Goal: Check status: Check status

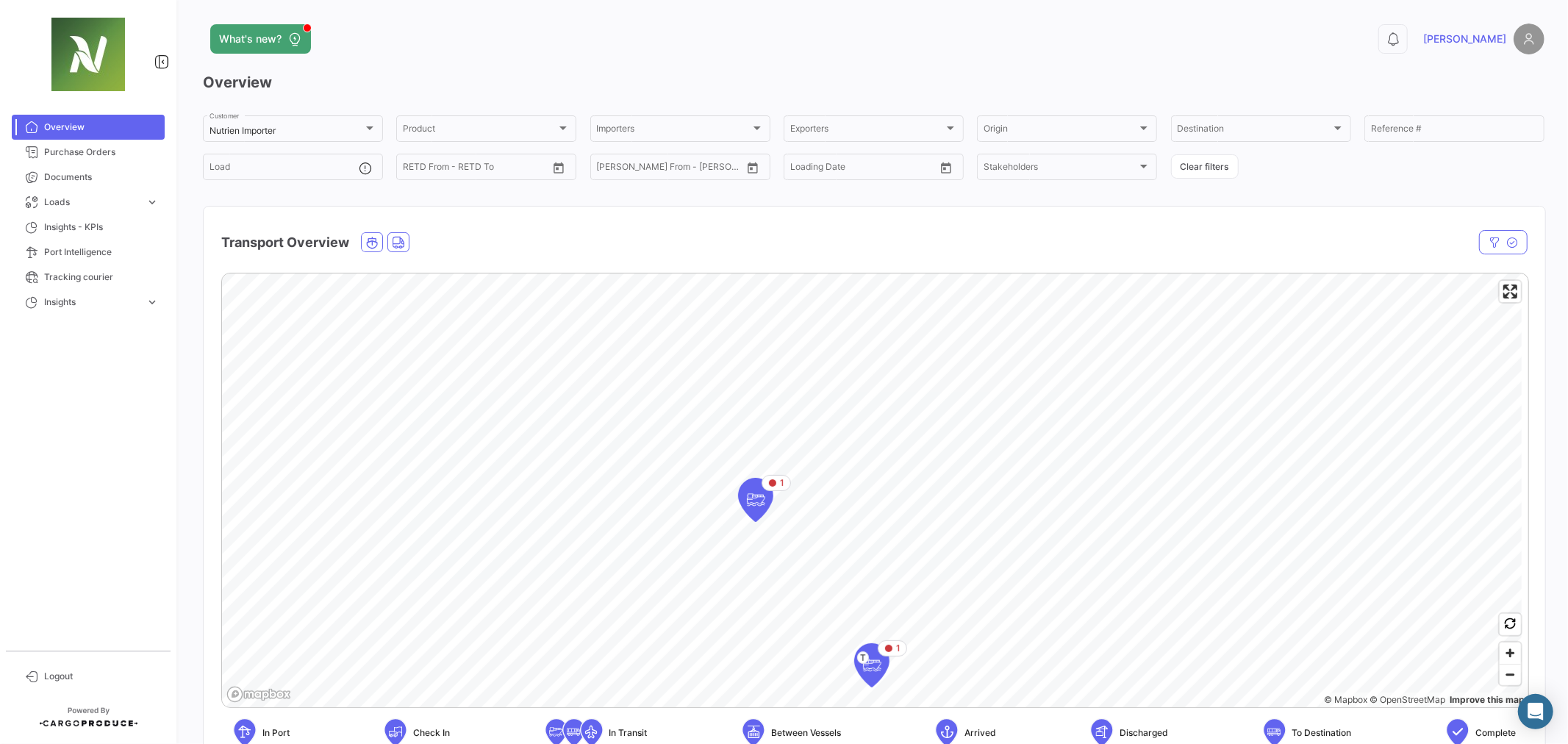
scroll to position [163, 0]
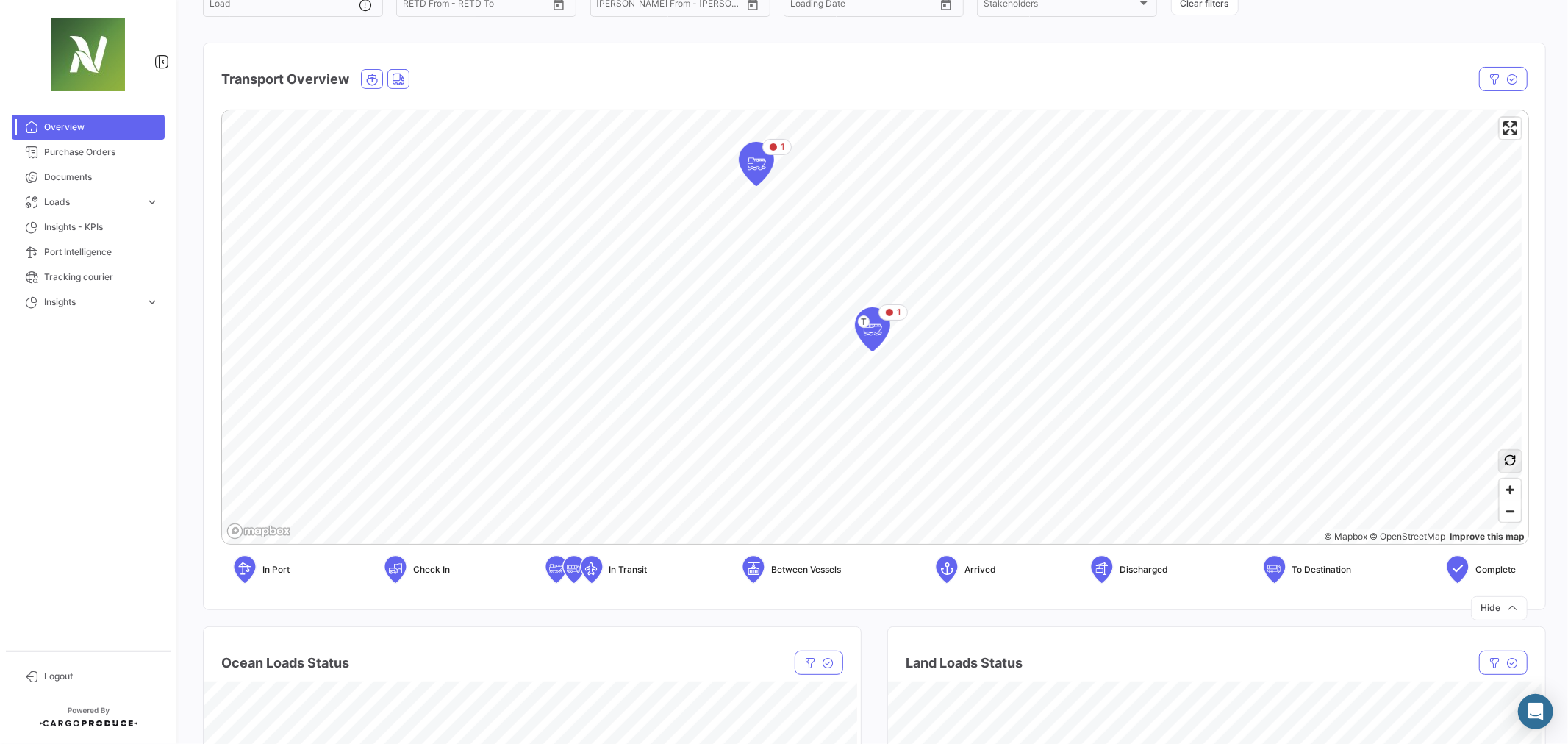
click at [1507, 465] on button "button" at bounding box center [1510, 461] width 21 height 21
click at [720, 318] on div "3" at bounding box center [704, 316] width 38 height 38
click at [883, 250] on div "2" at bounding box center [876, 248] width 38 height 38
click at [817, 260] on icon "Map marker" at bounding box center [814, 247] width 20 height 31
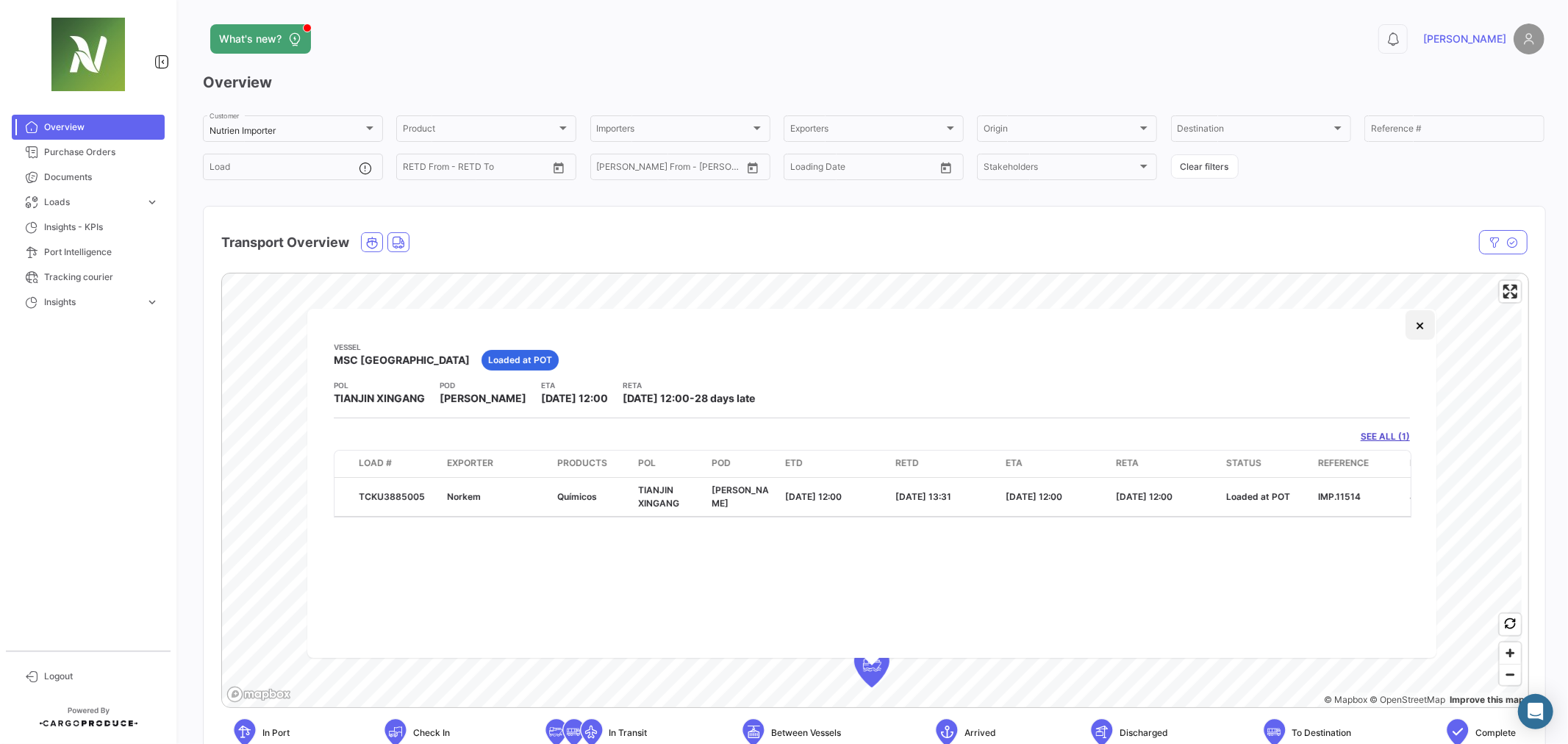
click at [1412, 318] on button "×" at bounding box center [1420, 324] width 29 height 29
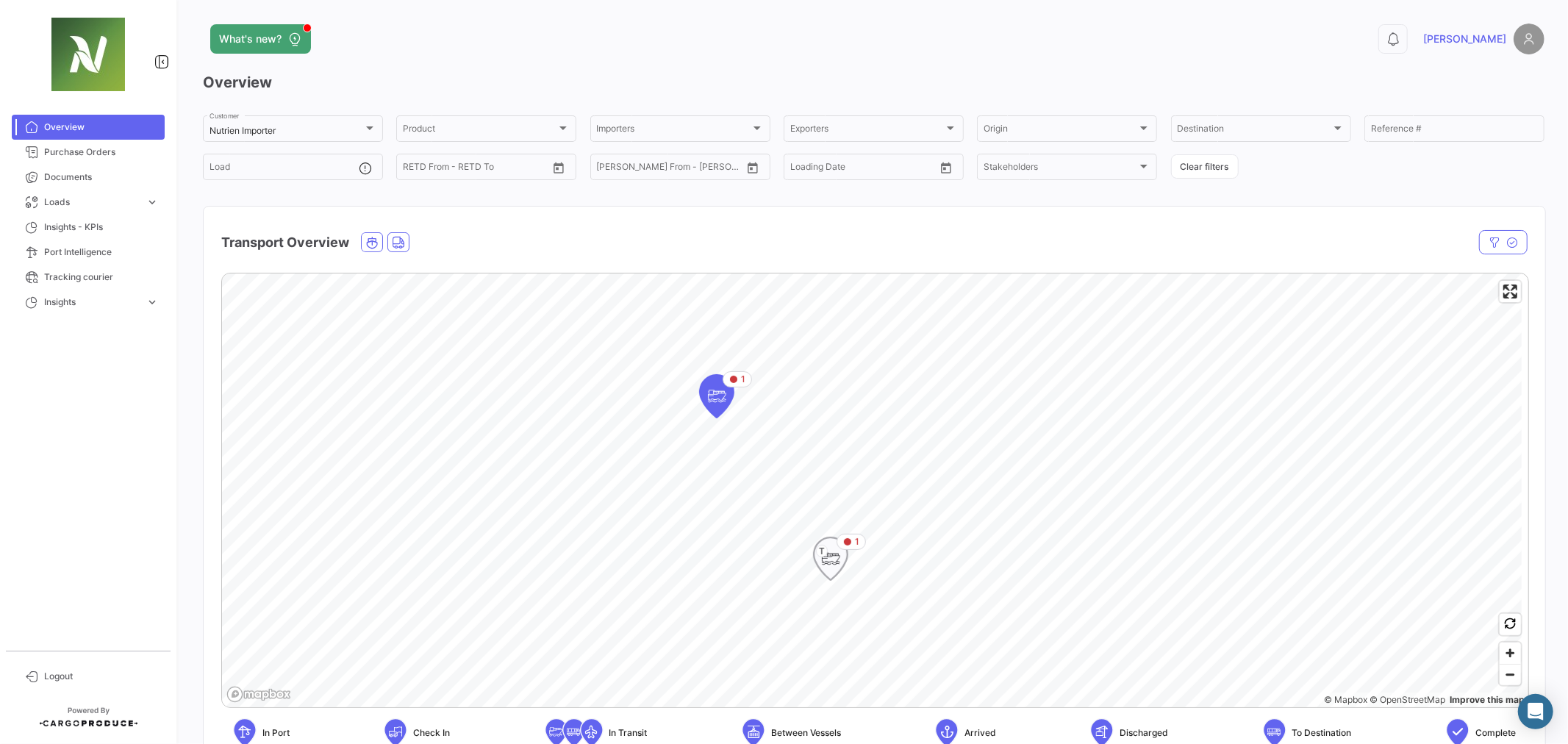
click at [831, 557] on icon "Map marker" at bounding box center [830, 558] width 20 height 31
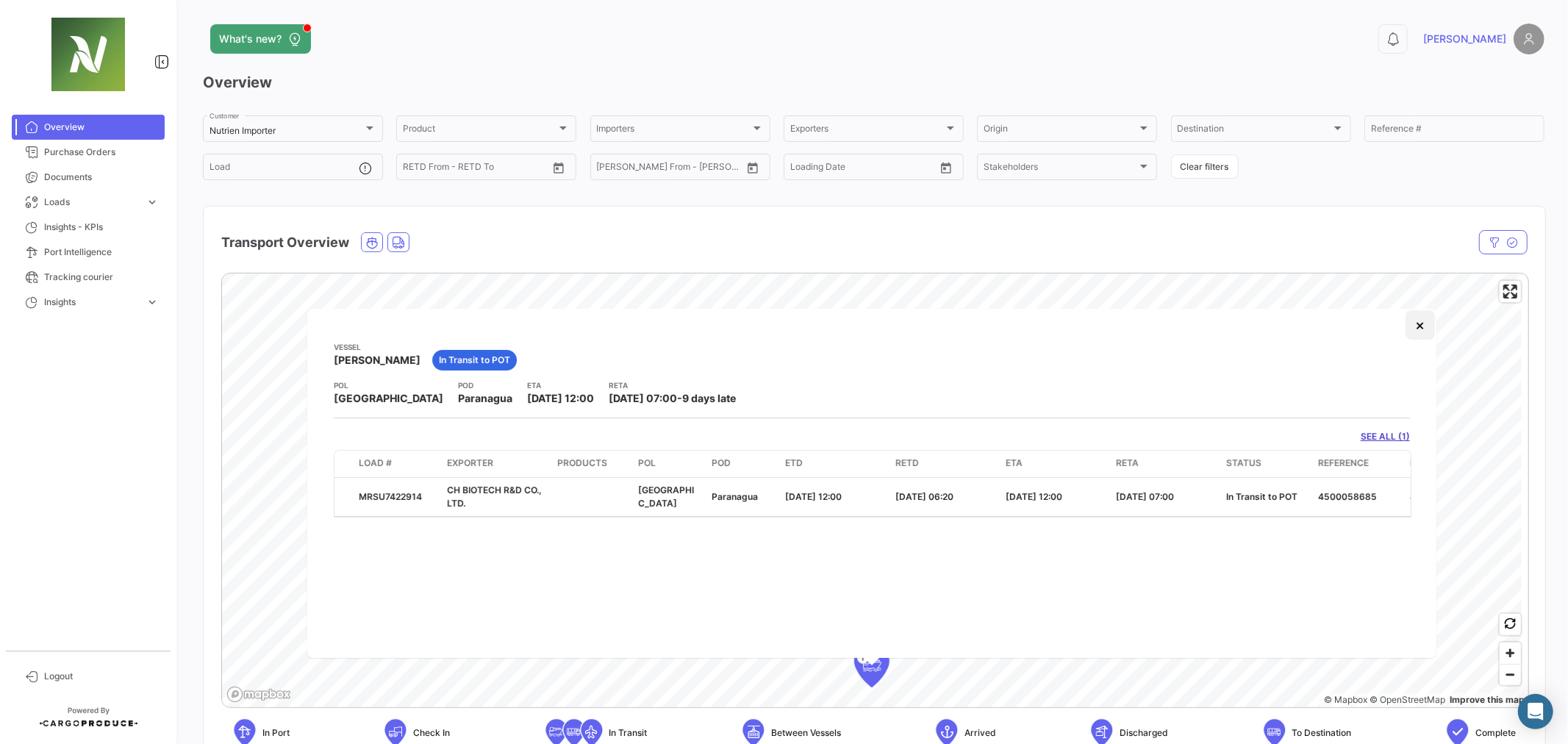
click at [1416, 331] on button "×" at bounding box center [1420, 324] width 29 height 29
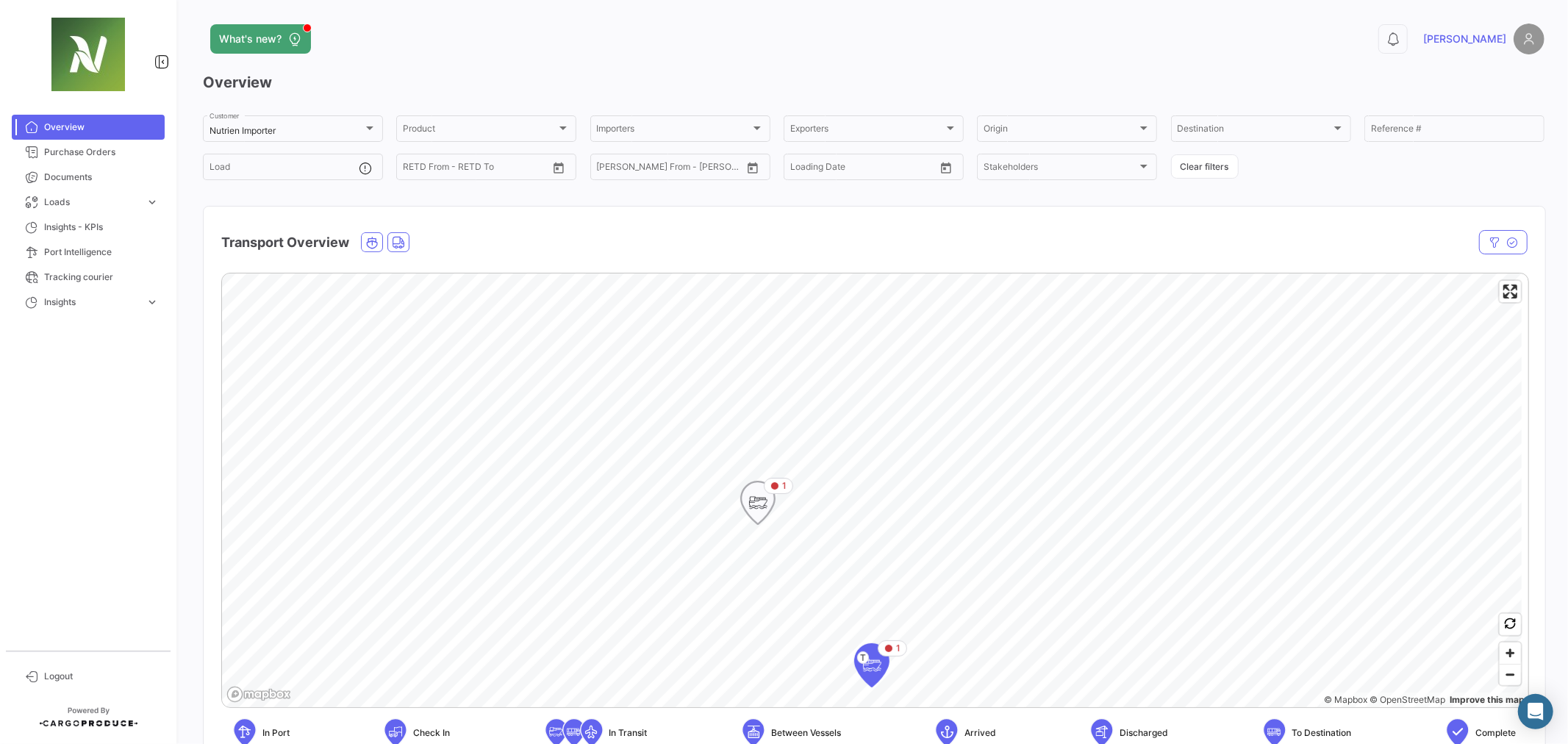
click at [774, 505] on icon "Map marker" at bounding box center [757, 503] width 35 height 44
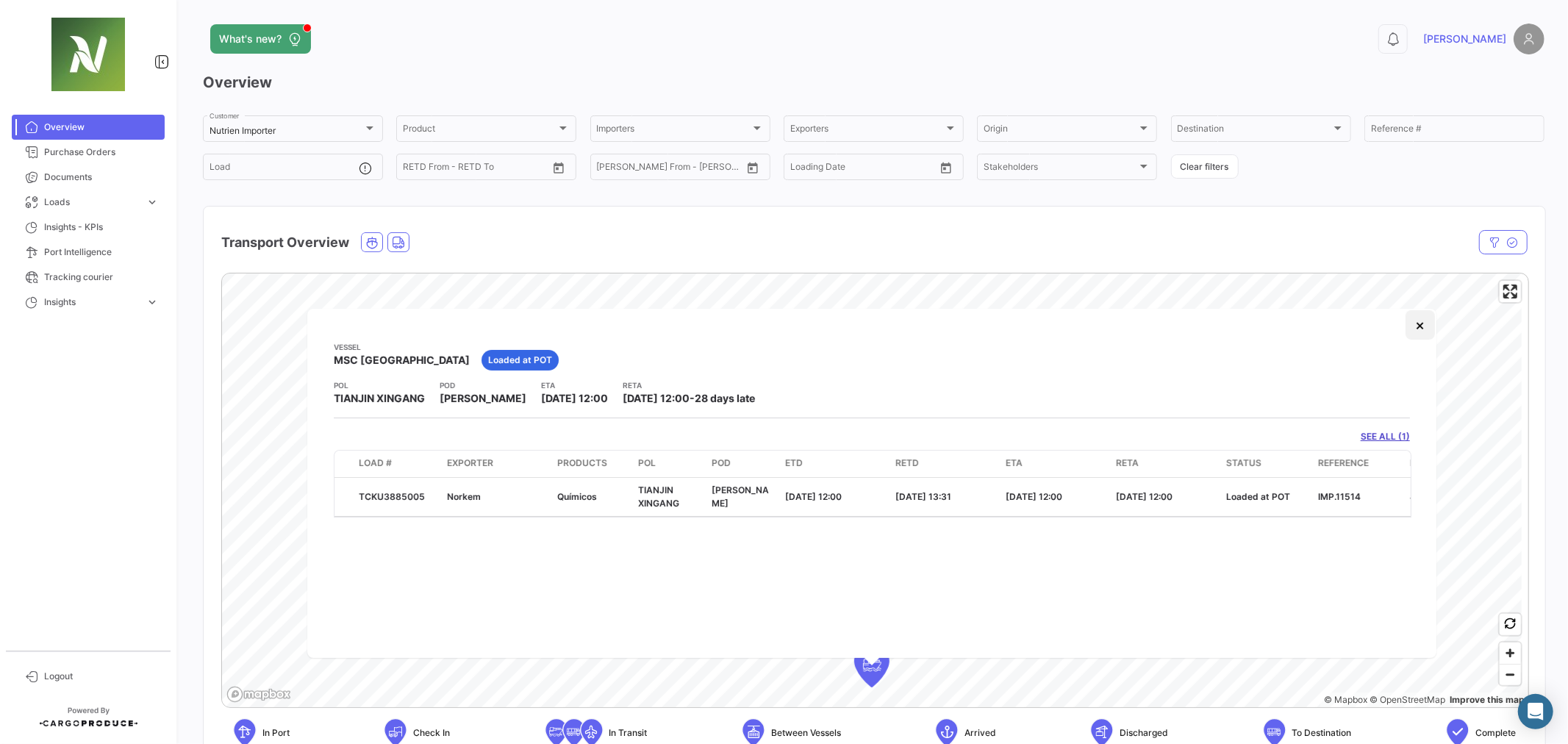
click at [1426, 329] on button "×" at bounding box center [1420, 324] width 29 height 29
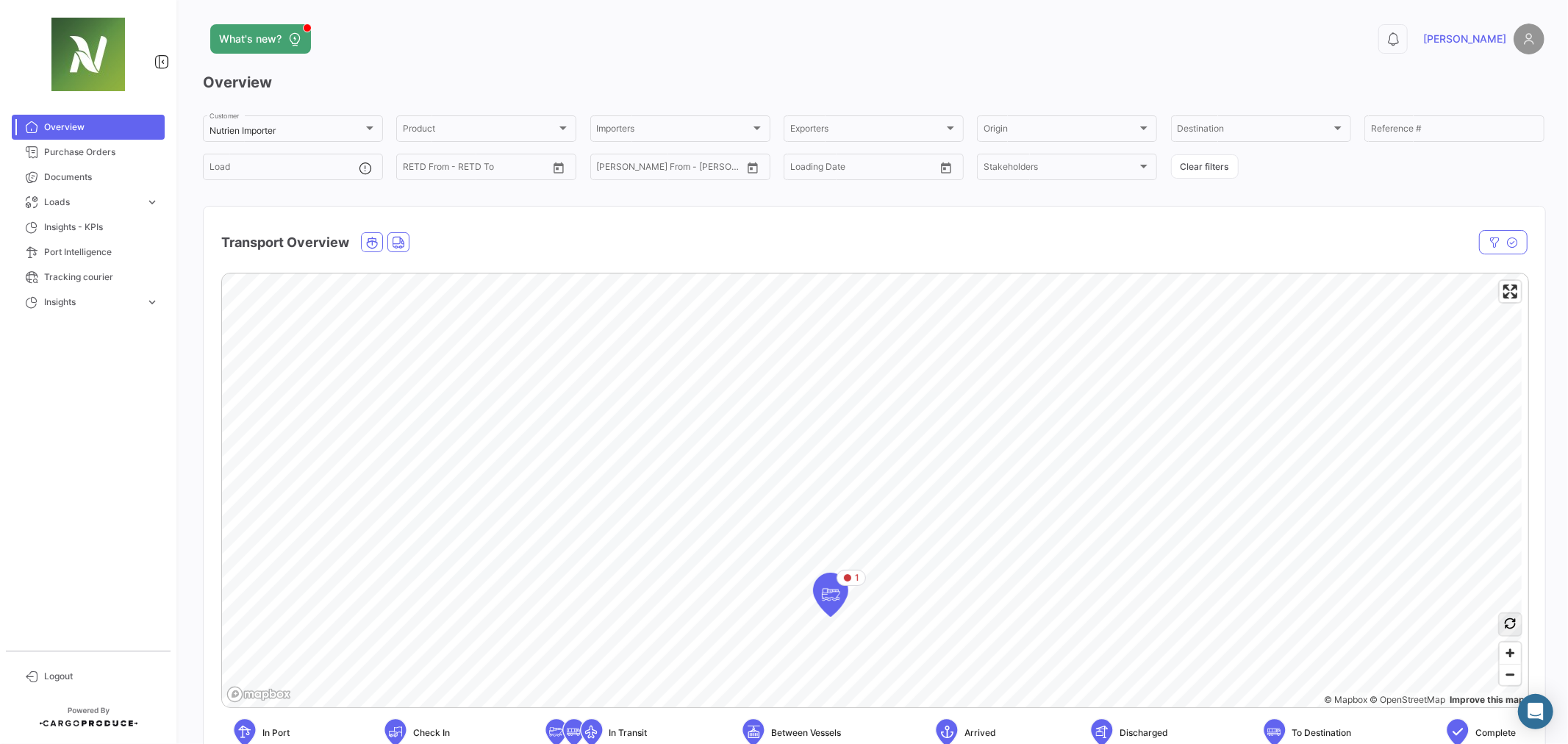
click at [1504, 626] on icon "button" at bounding box center [1510, 623] width 11 height 11
